Goal: Find specific page/section: Find specific page/section

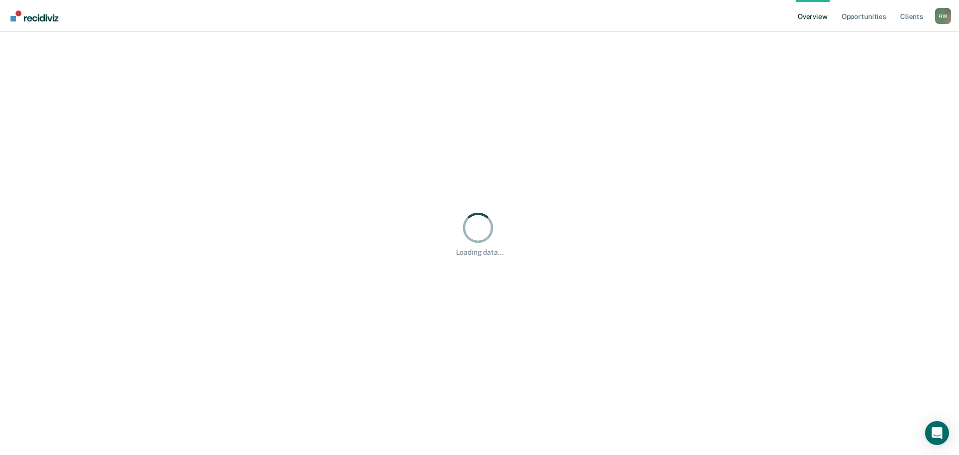
click at [947, 20] on div "H W" at bounding box center [943, 16] width 16 height 16
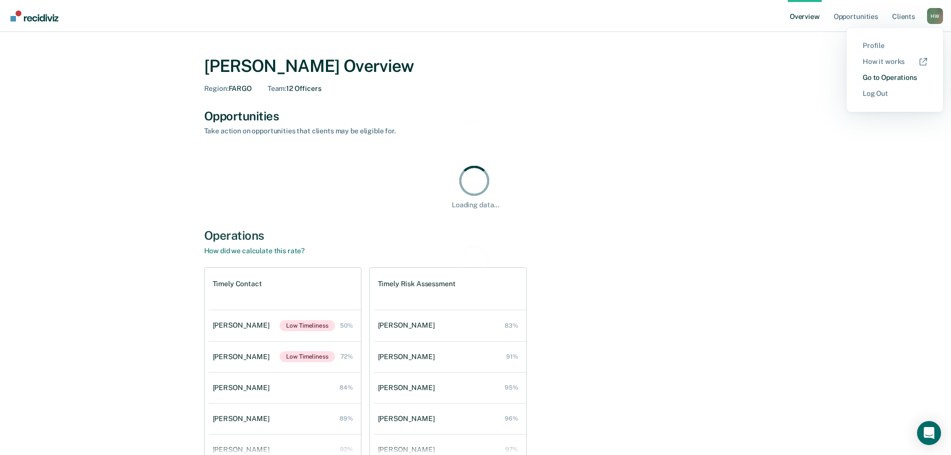
click at [908, 79] on link "Go to Operations" at bounding box center [895, 77] width 64 height 8
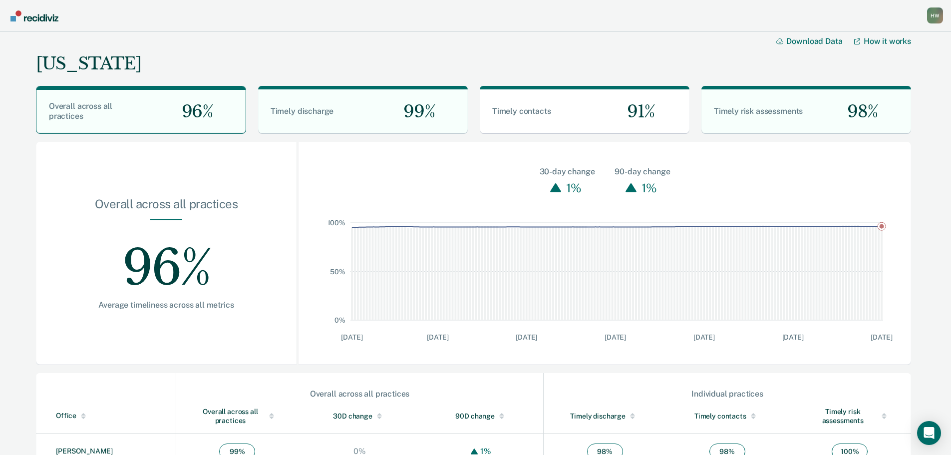
scroll to position [350, 0]
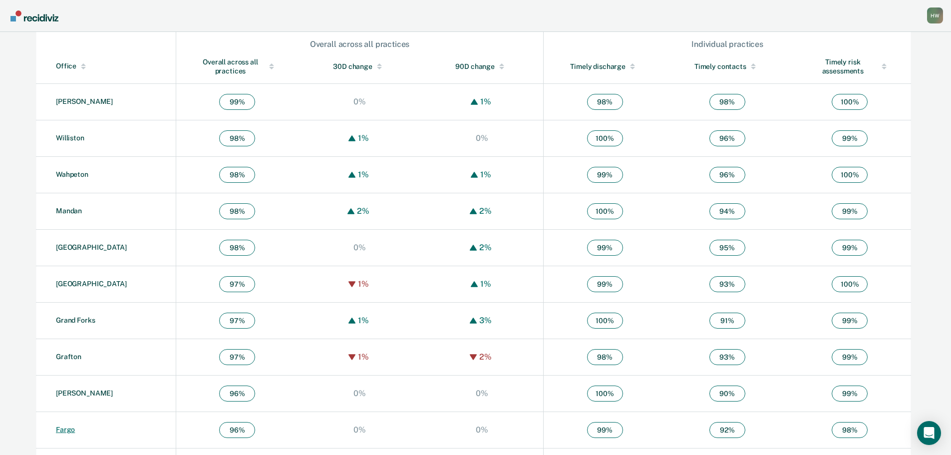
click at [69, 433] on link "Fargo" at bounding box center [65, 429] width 19 height 8
